Goal: Transaction & Acquisition: Book appointment/travel/reservation

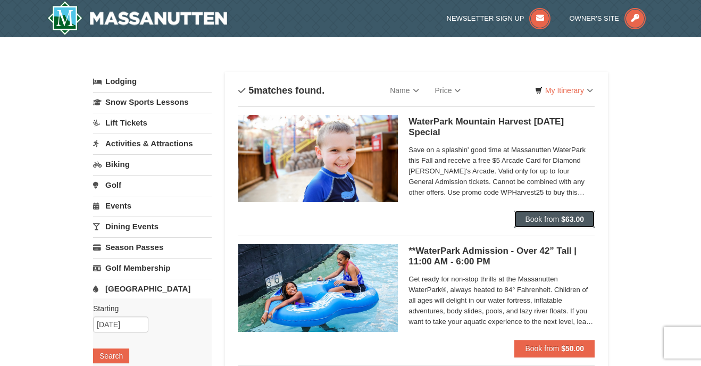
click at [539, 220] on span "Book from" at bounding box center [542, 219] width 34 height 9
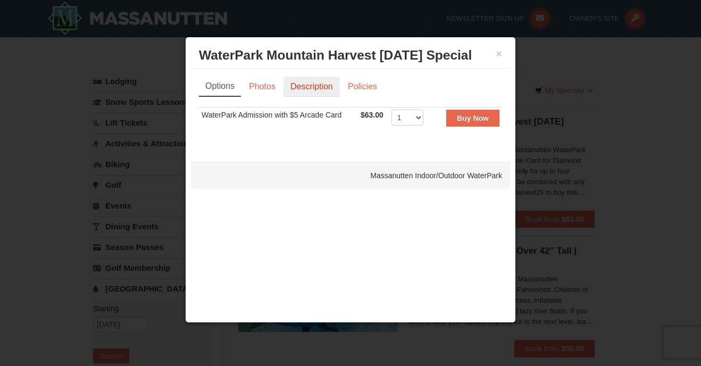
click at [322, 90] on link "Description" at bounding box center [311, 87] width 56 height 20
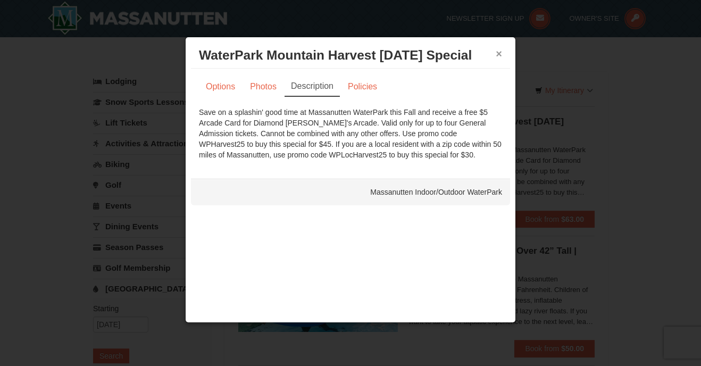
drag, startPoint x: 500, startPoint y: 53, endPoint x: 562, endPoint y: 237, distance: 194.2
click at [498, 56] on button "×" at bounding box center [498, 53] width 6 height 11
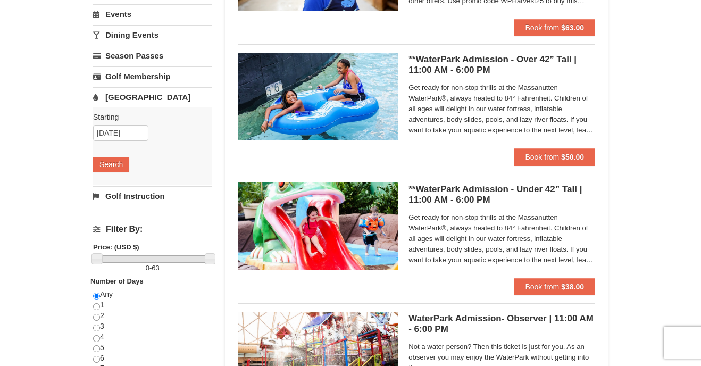
scroll to position [187, 0]
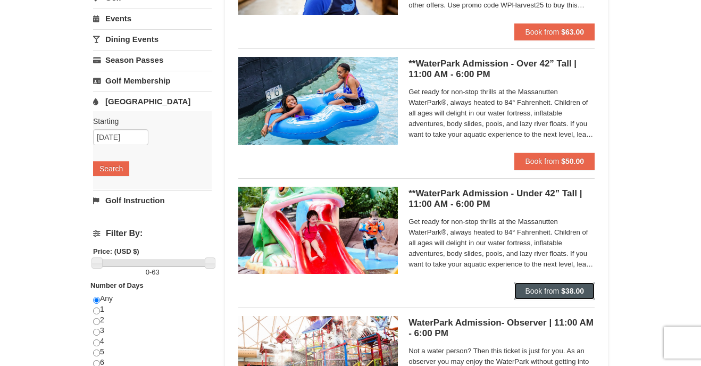
click at [525, 293] on span "Book from" at bounding box center [542, 291] width 34 height 9
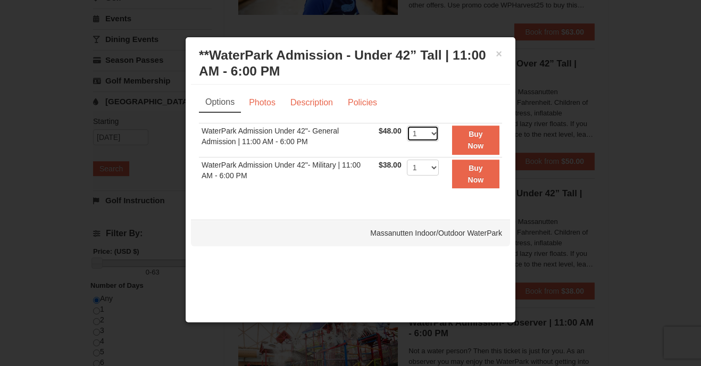
click at [427, 129] on select "1 2 3 4 5 6 7 8 9 10 11 12 13 14 15 16 17 18 19 20 21 22" at bounding box center [423, 133] width 32 height 16
select select "2"
click at [475, 141] on strong "Buy Now" at bounding box center [476, 140] width 16 height 20
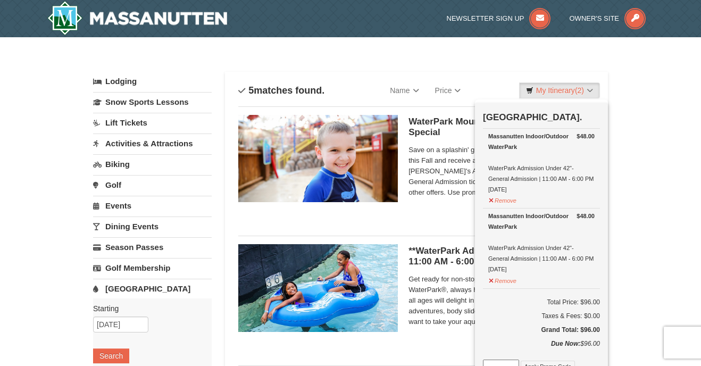
scroll to position [3, 0]
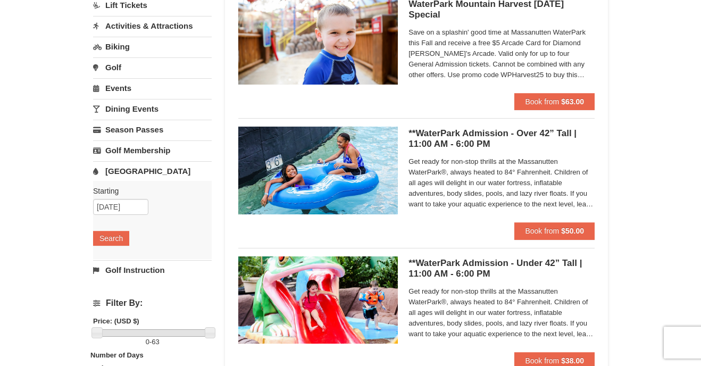
scroll to position [118, 0]
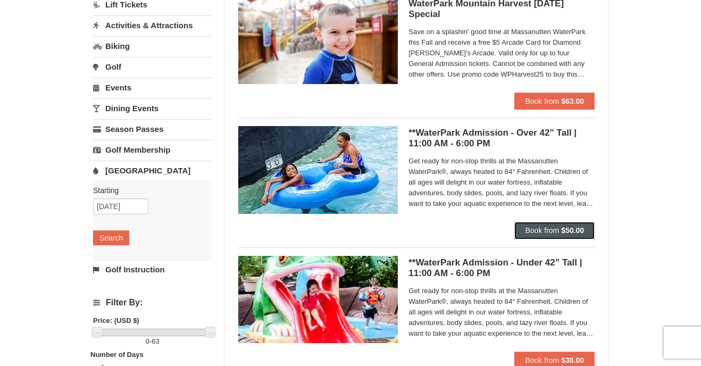
click at [559, 228] on button "Book from $50.00" at bounding box center [554, 230] width 80 height 17
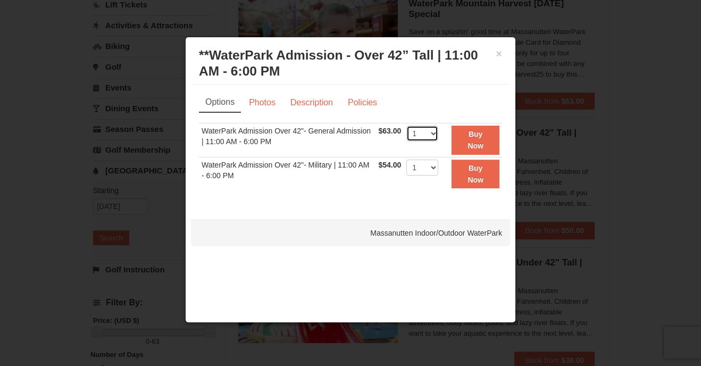
click at [414, 138] on select "1 2 3 4 5 6 7 8 9 10 11 12 13 14 15 16 17 18 19 20 21 22" at bounding box center [422, 133] width 32 height 16
select select "3"
click at [485, 144] on button "Buy Now" at bounding box center [475, 139] width 48 height 29
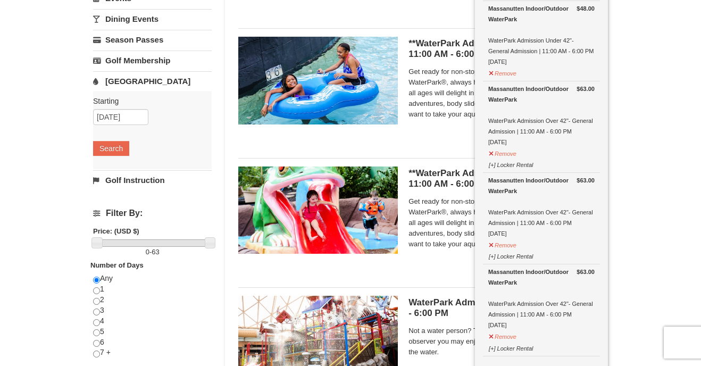
scroll to position [365, 0]
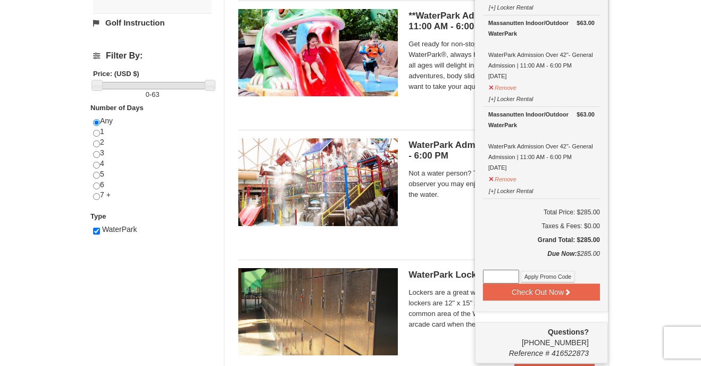
click at [498, 278] on input at bounding box center [501, 277] width 36 height 14
paste input "WPHarvest25"
type input "WPHarvest25"
click at [539, 276] on button "Apply Promo Code" at bounding box center [547, 277] width 54 height 12
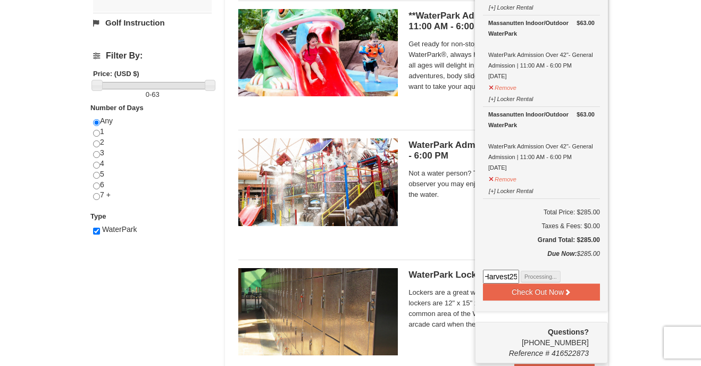
scroll to position [0, 0]
click at [497, 270] on input at bounding box center [501, 277] width 36 height 14
paste input "WPHarvest25"
type input "WPHarvest25"
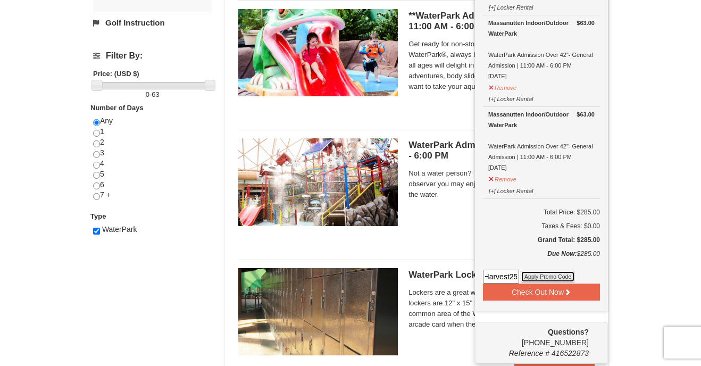
scroll to position [0, 0]
click at [544, 277] on button "Apply Promo Code" at bounding box center [547, 277] width 54 height 12
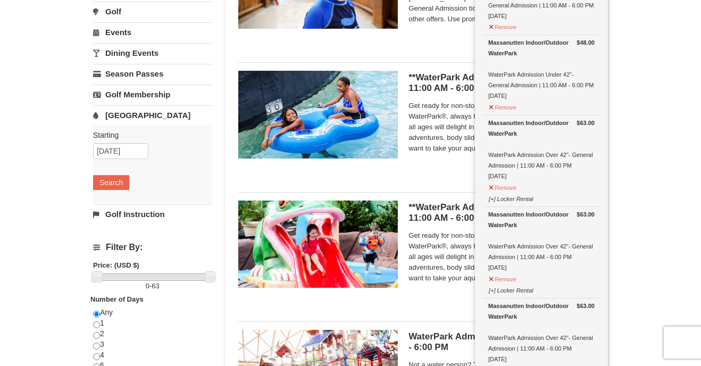
scroll to position [3, 0]
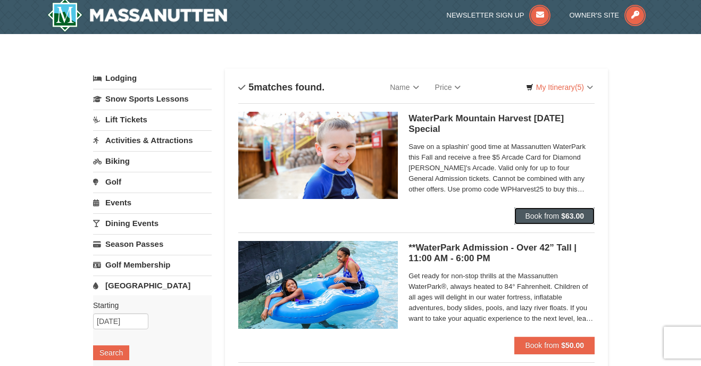
click at [535, 213] on span "Book from" at bounding box center [542, 216] width 34 height 9
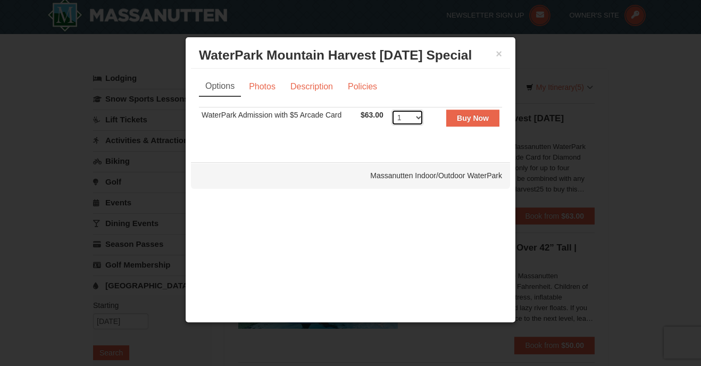
click at [397, 116] on select "1 2 3 4 5 6 7 8 9 10 11 12 13 14 15 16 17 18 19 20 21 22" at bounding box center [407, 118] width 32 height 16
select select "5"
click at [482, 120] on strong "Buy Now" at bounding box center [473, 118] width 32 height 9
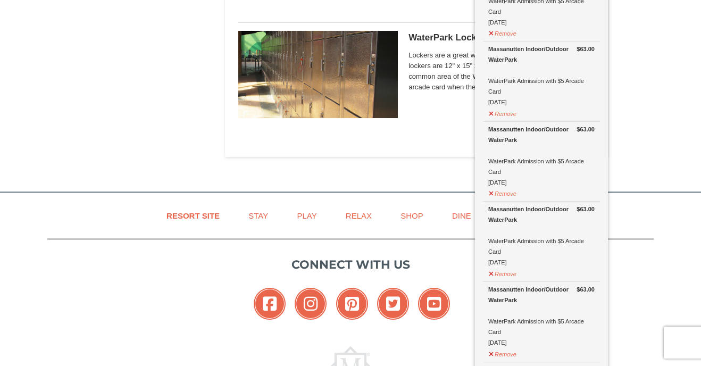
scroll to position [763, 0]
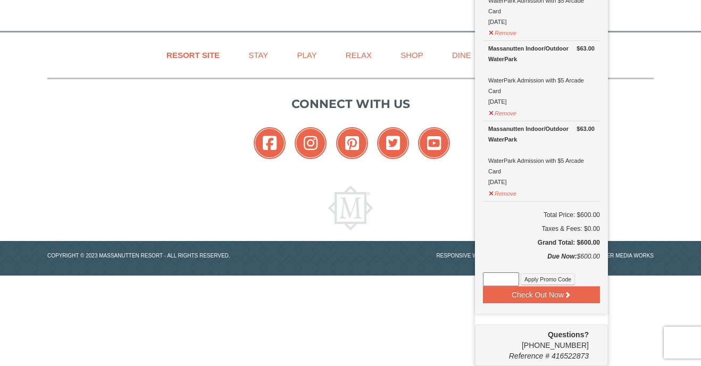
click at [507, 276] on input at bounding box center [501, 279] width 36 height 14
paste input "WPHarvest25"
type input "WPHarvest25"
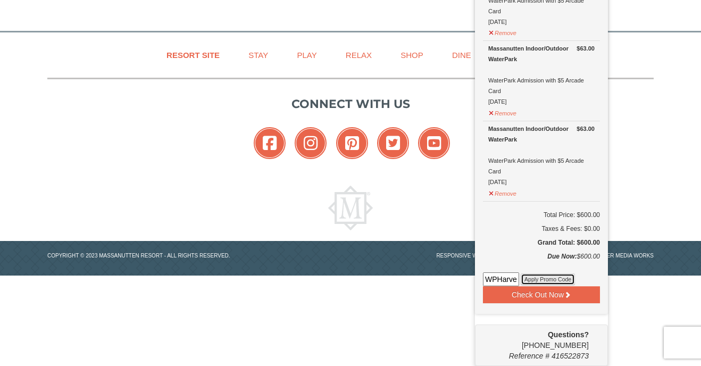
click at [540, 275] on button "Apply Promo Code" at bounding box center [547, 279] width 54 height 12
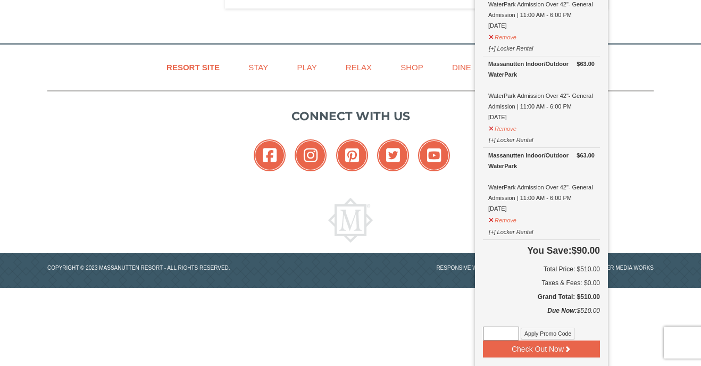
scroll to position [711, 0]
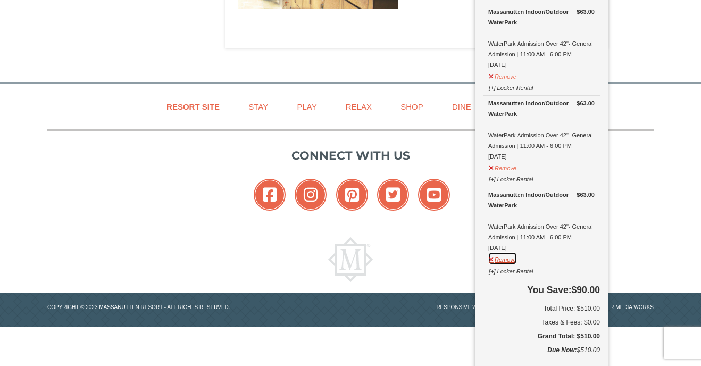
click at [510, 256] on button "Remove" at bounding box center [502, 257] width 29 height 13
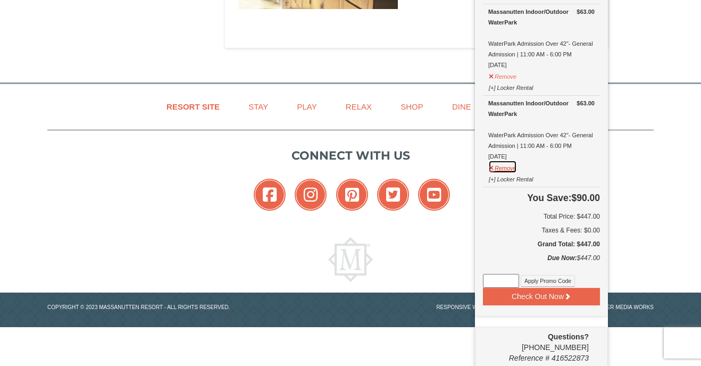
click at [508, 162] on button "Remove" at bounding box center [502, 166] width 29 height 13
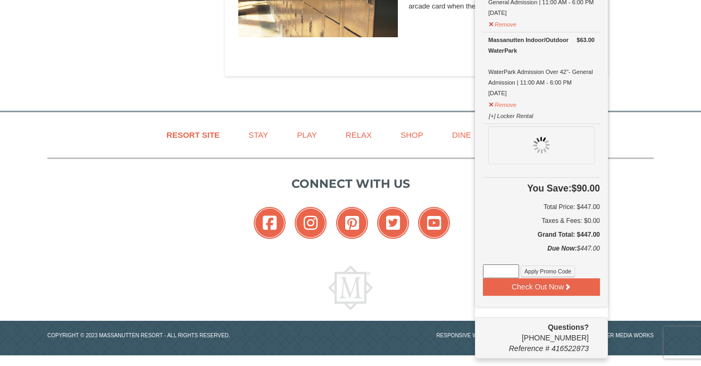
scroll to position [683, 0]
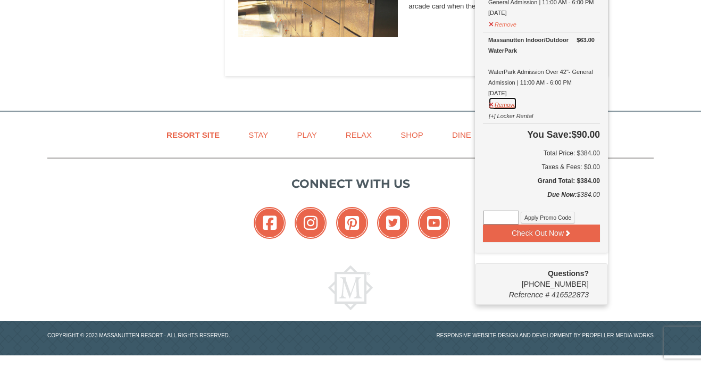
click at [508, 103] on button "Remove" at bounding box center [502, 103] width 29 height 13
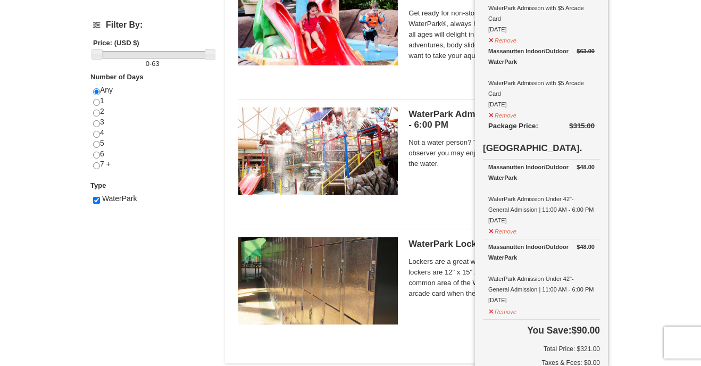
scroll to position [400, 0]
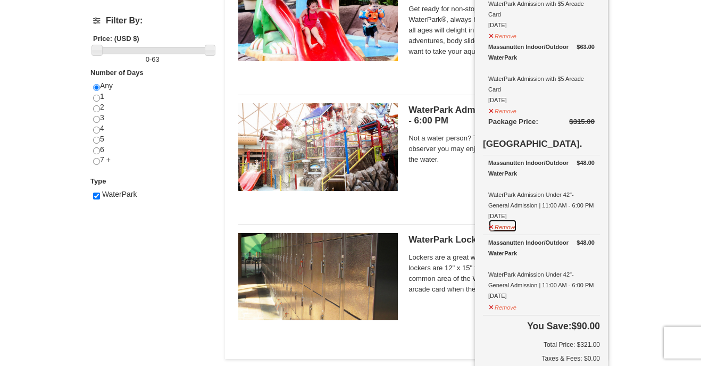
click at [502, 227] on button "Remove" at bounding box center [502, 225] width 29 height 13
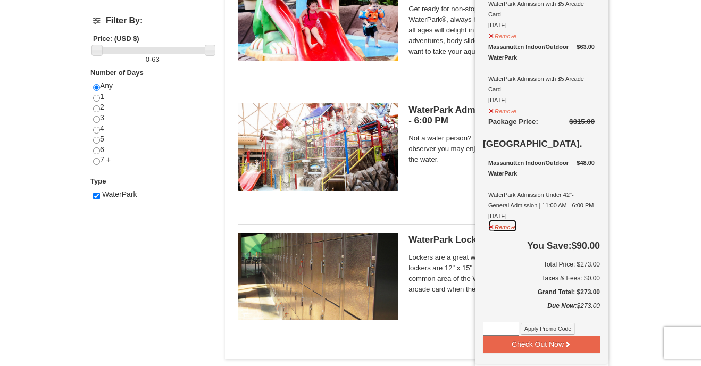
click at [506, 226] on button "Remove" at bounding box center [502, 225] width 29 height 13
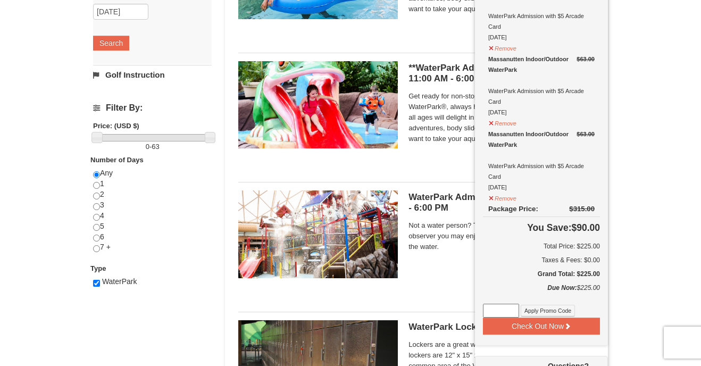
scroll to position [311, 0]
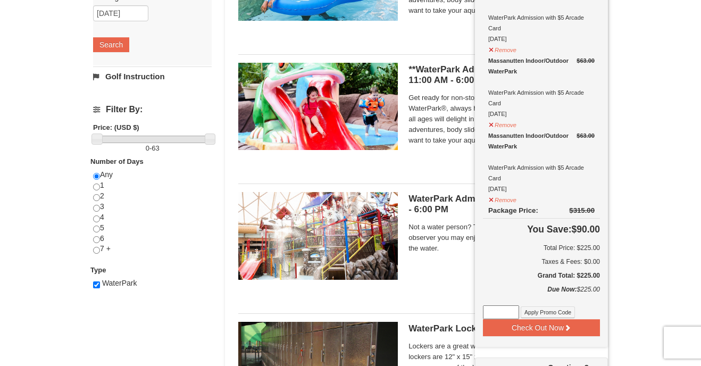
click at [163, 361] on div "Lodging Arrival Please format dates MM/DD/YYYY Please format dates MM/DD/YYYY 1…" at bounding box center [350, 104] width 515 height 687
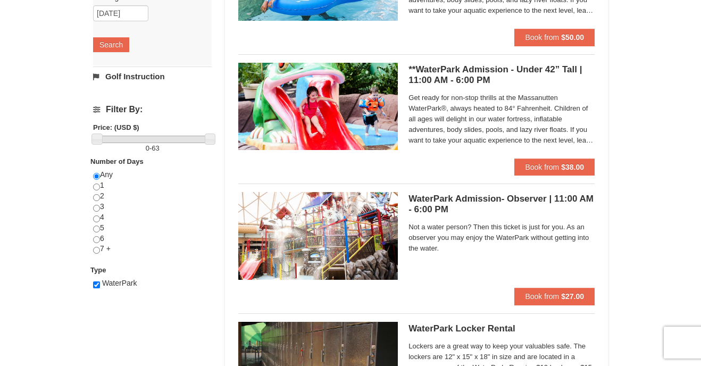
scroll to position [0, 0]
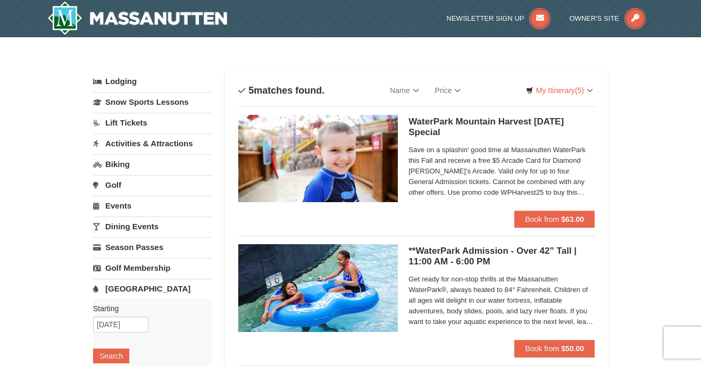
drag, startPoint x: 539, startPoint y: 76, endPoint x: 534, endPoint y: 73, distance: 5.8
click at [551, 93] on link "My Itinerary (5)" at bounding box center [559, 90] width 81 height 16
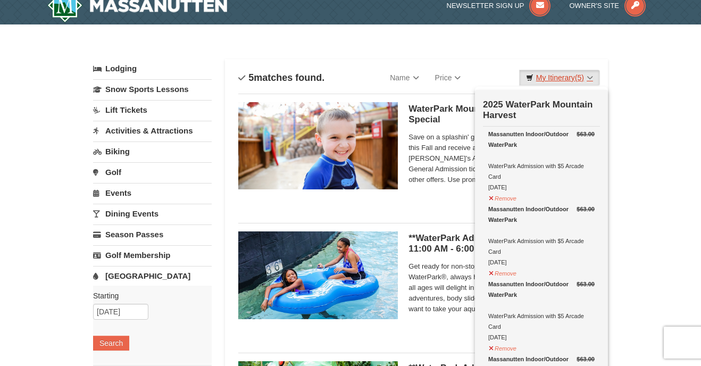
scroll to position [349, 0]
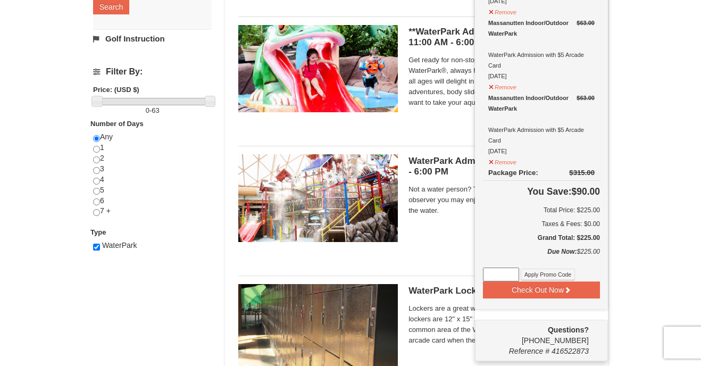
click at [499, 271] on input at bounding box center [501, 274] width 36 height 14
paste input "WPHarvest25"
type input "WPHarvest25"
click at [559, 275] on button "Apply Promo Code" at bounding box center [547, 274] width 54 height 12
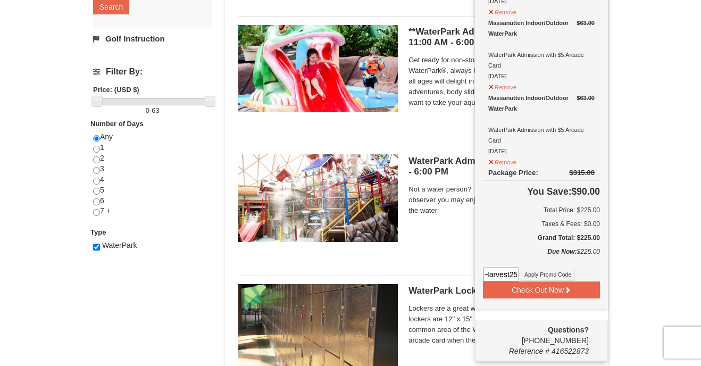
scroll to position [0, 0]
click at [577, 293] on button "Check Out Now" at bounding box center [541, 289] width 117 height 17
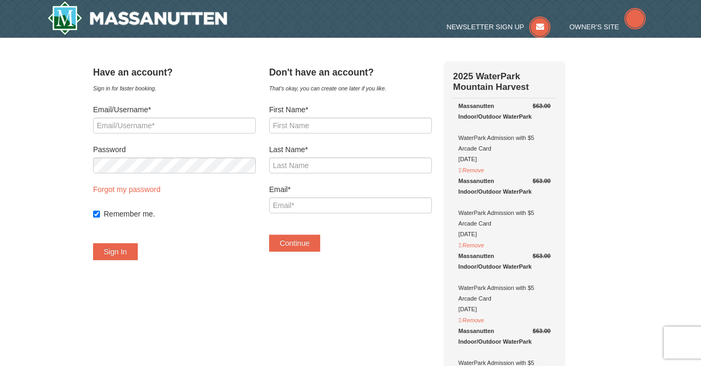
select select "10"
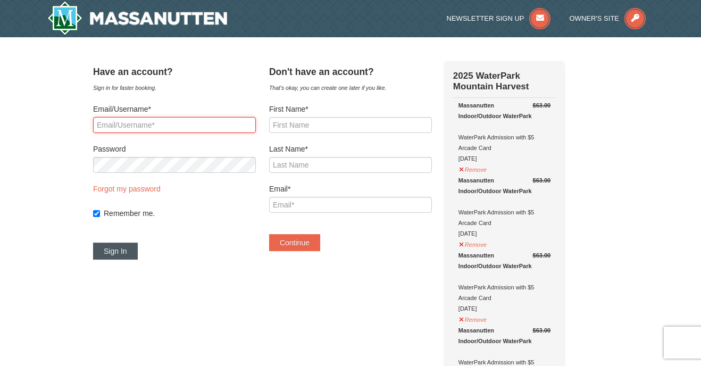
type input "[EMAIL_ADDRESS][DOMAIN_NAME]"
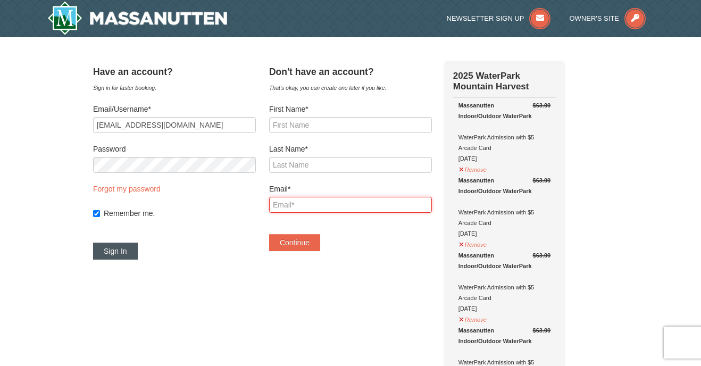
type input "[EMAIL_ADDRESS][DOMAIN_NAME]"
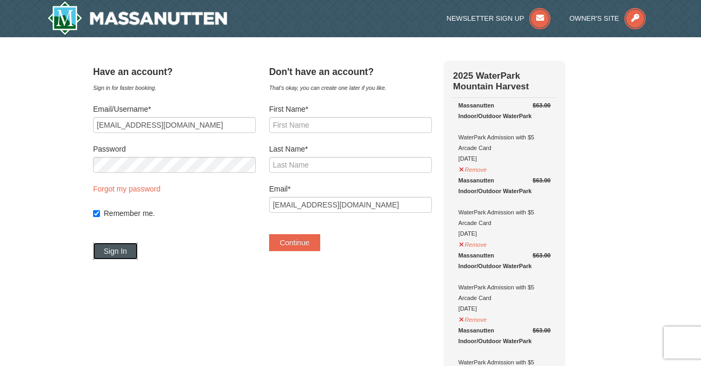
click at [132, 256] on button "Sign In" at bounding box center [115, 250] width 45 height 17
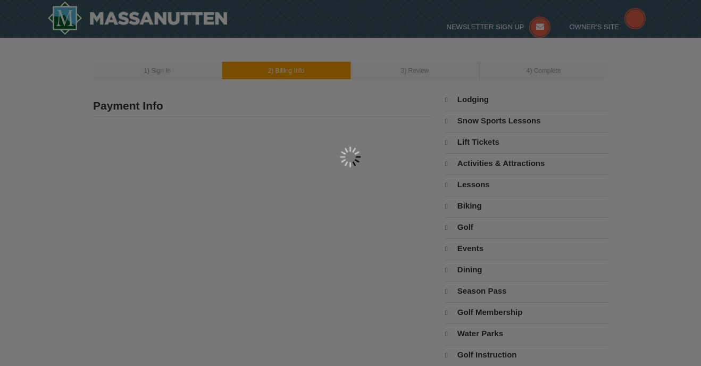
type input "506 Roland St SW"
type input "Vienna"
type input "22180"
type input "703"
type input "568"
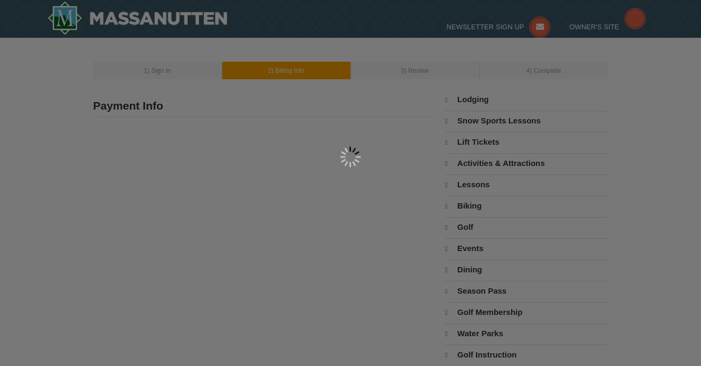
type input "9239"
type input "[EMAIL_ADDRESS][DOMAIN_NAME]"
select select "VA"
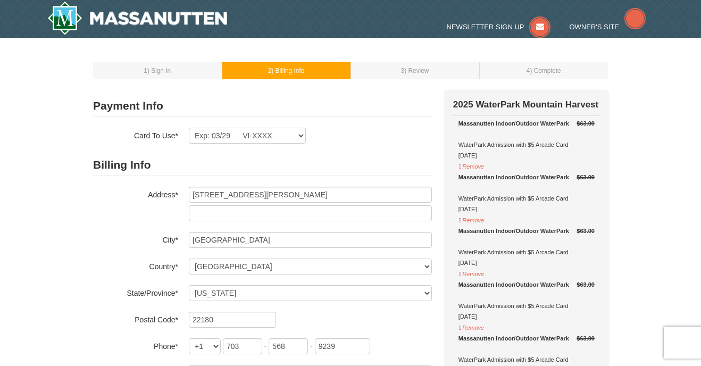
select select "10"
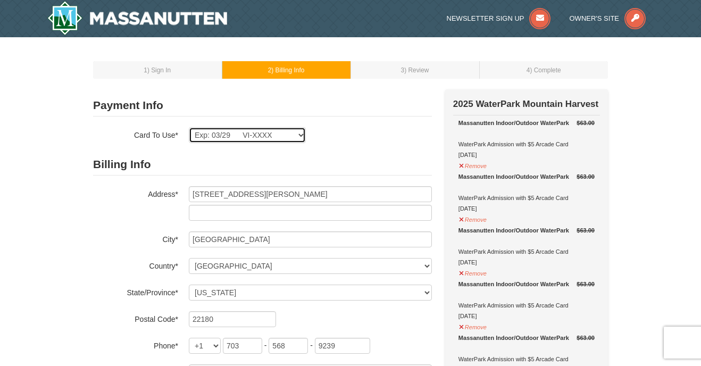
click at [272, 137] on select "Exp: 03/26 VI-XXXX Exp: 03/29 VI-XXXX New Card" at bounding box center [247, 135] width 117 height 16
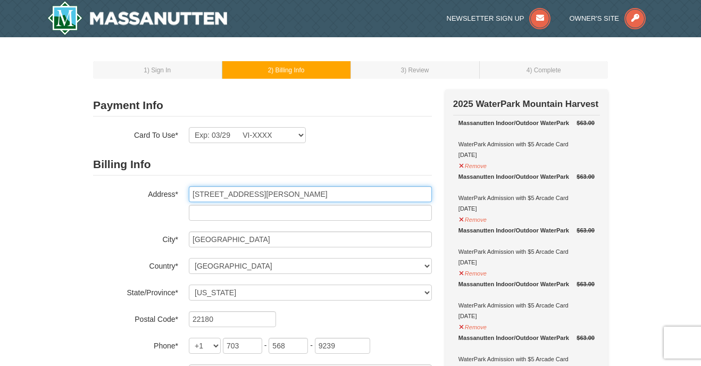
drag, startPoint x: 161, startPoint y: 179, endPoint x: 81, endPoint y: 171, distance: 80.1
type input "9502 Chestnut Farm Dr."
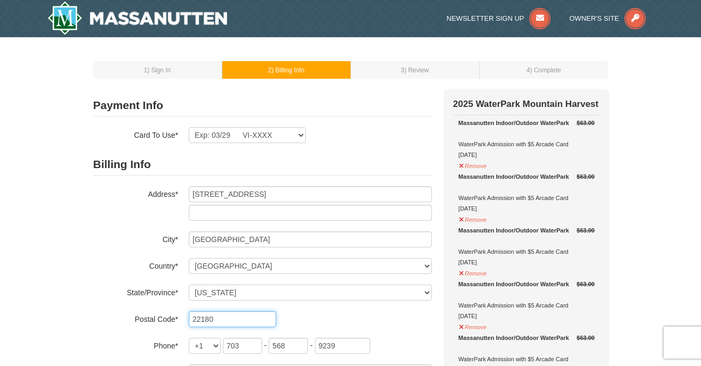
type input "22182"
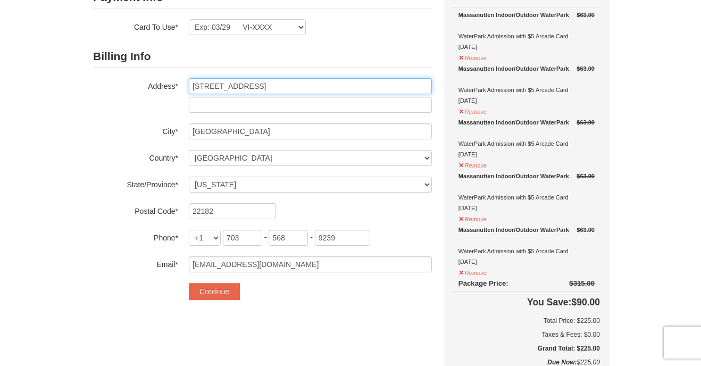
scroll to position [108, 0]
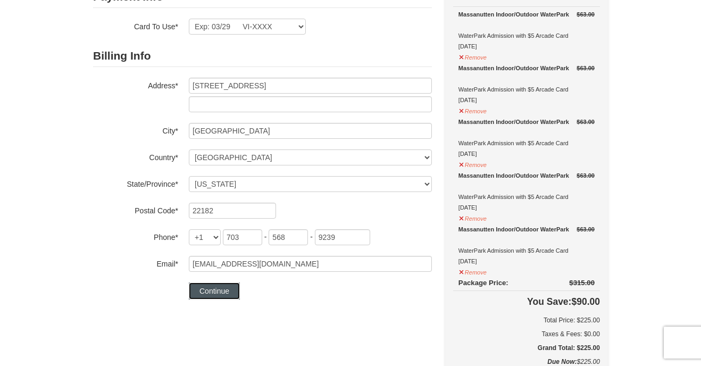
click at [228, 292] on button "Continue" at bounding box center [214, 290] width 51 height 17
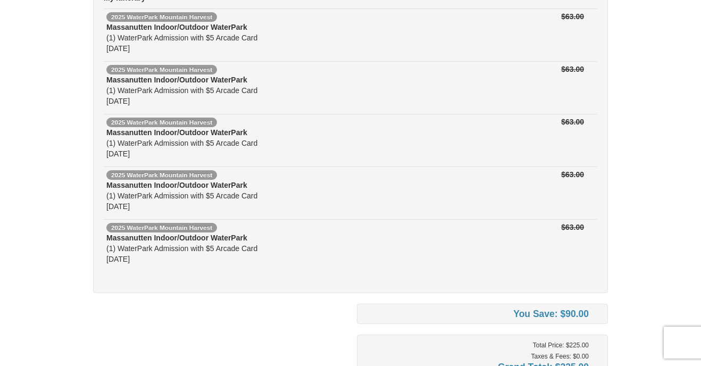
scroll to position [225, 0]
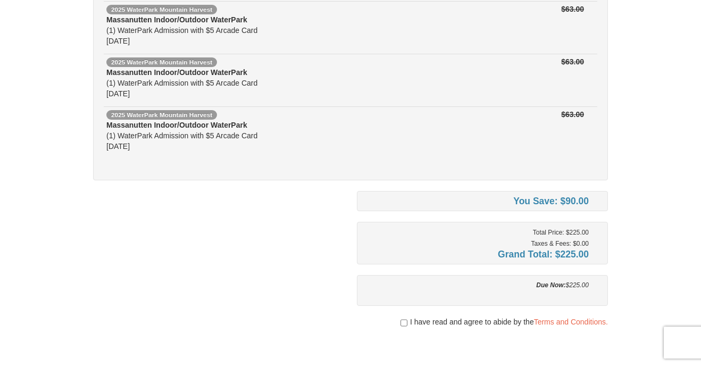
click at [434, 323] on span "I have read and agree to abide by the Terms and Conditions." at bounding box center [509, 321] width 198 height 11
drag, startPoint x: 401, startPoint y: 322, endPoint x: 414, endPoint y: 323, distance: 12.8
click at [401, 323] on input "checkbox" at bounding box center [403, 322] width 7 height 9
checkbox input "true"
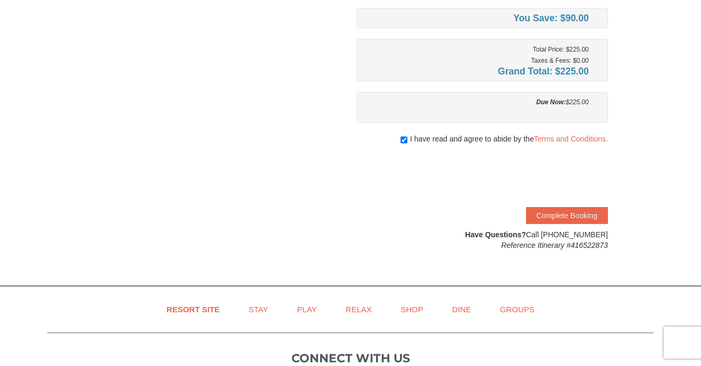
scroll to position [423, 0]
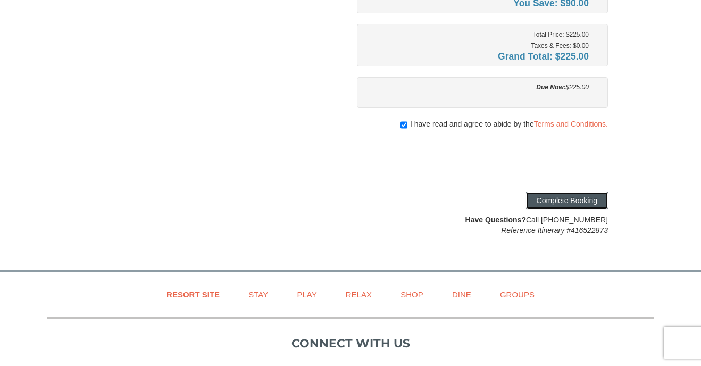
click at [559, 204] on button "Complete Booking" at bounding box center [567, 200] width 82 height 17
